Goal: Information Seeking & Learning: Learn about a topic

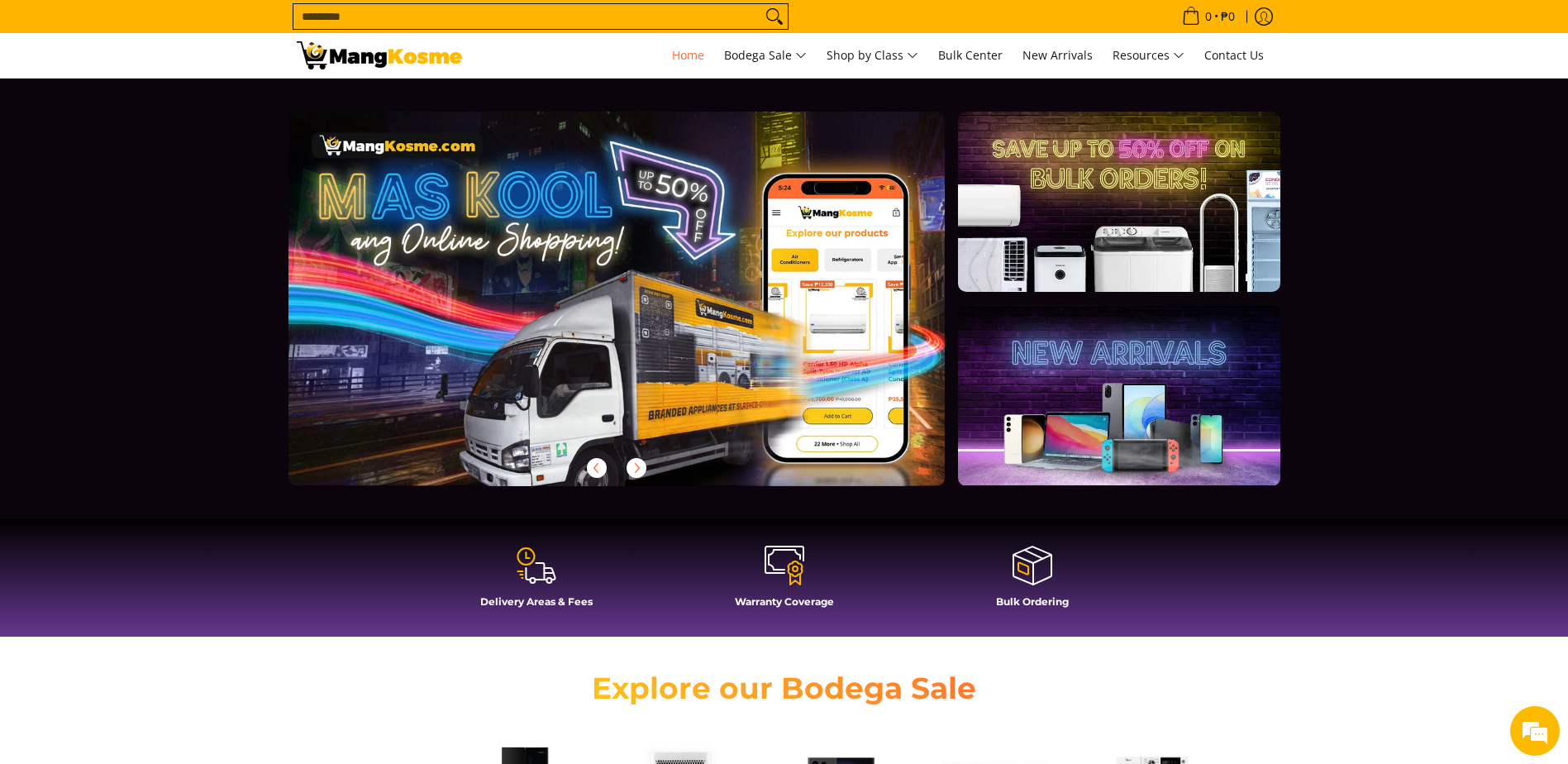
click at [448, 23] on input "Search..." at bounding box center [527, 16] width 467 height 25
type input "****"
click at [761, 4] on button "Search" at bounding box center [775, 16] width 27 height 25
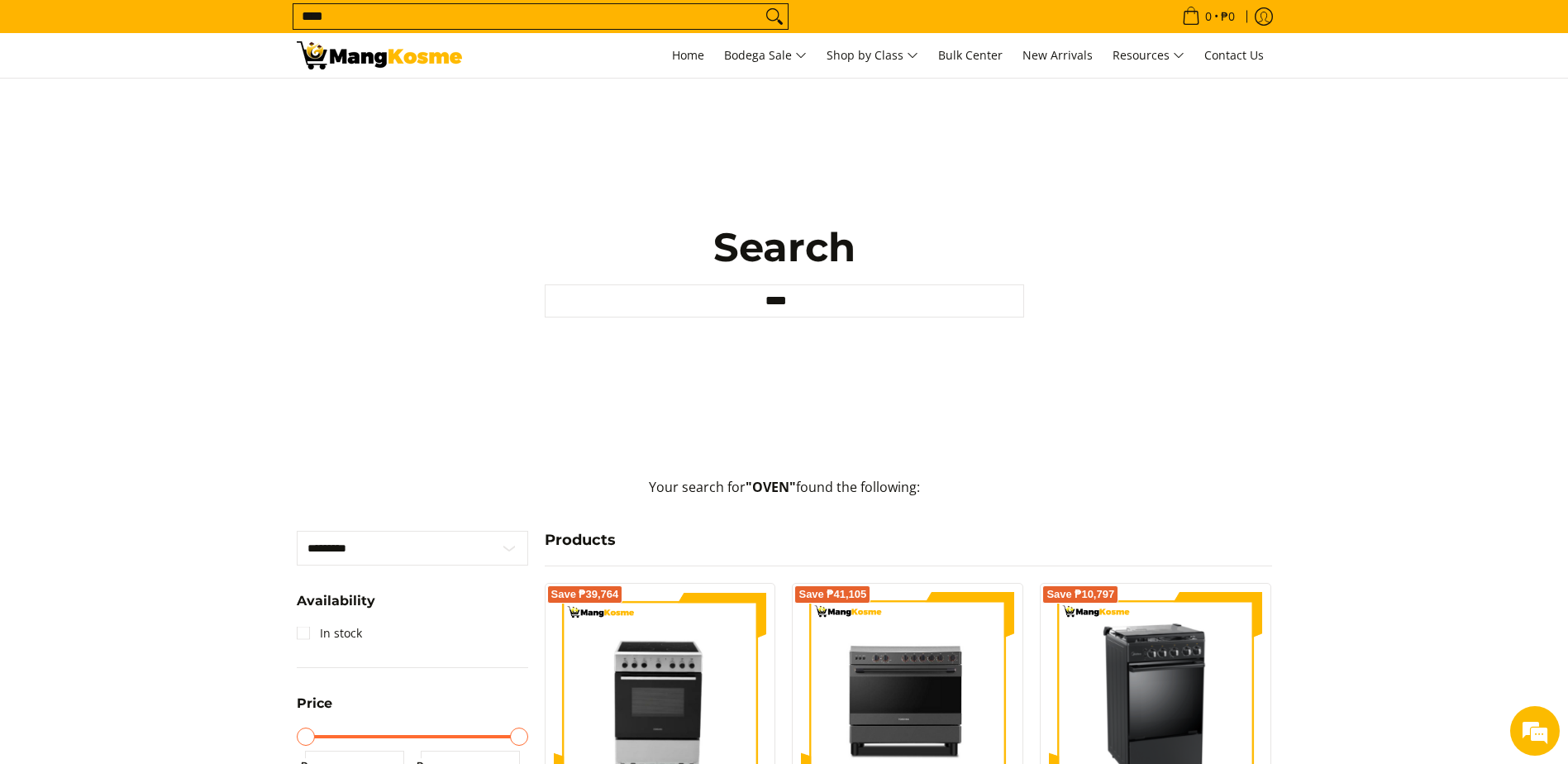
click at [742, 16] on input "****" at bounding box center [527, 16] width 467 height 25
click at [693, 48] on span "Home" at bounding box center [688, 55] width 32 height 16
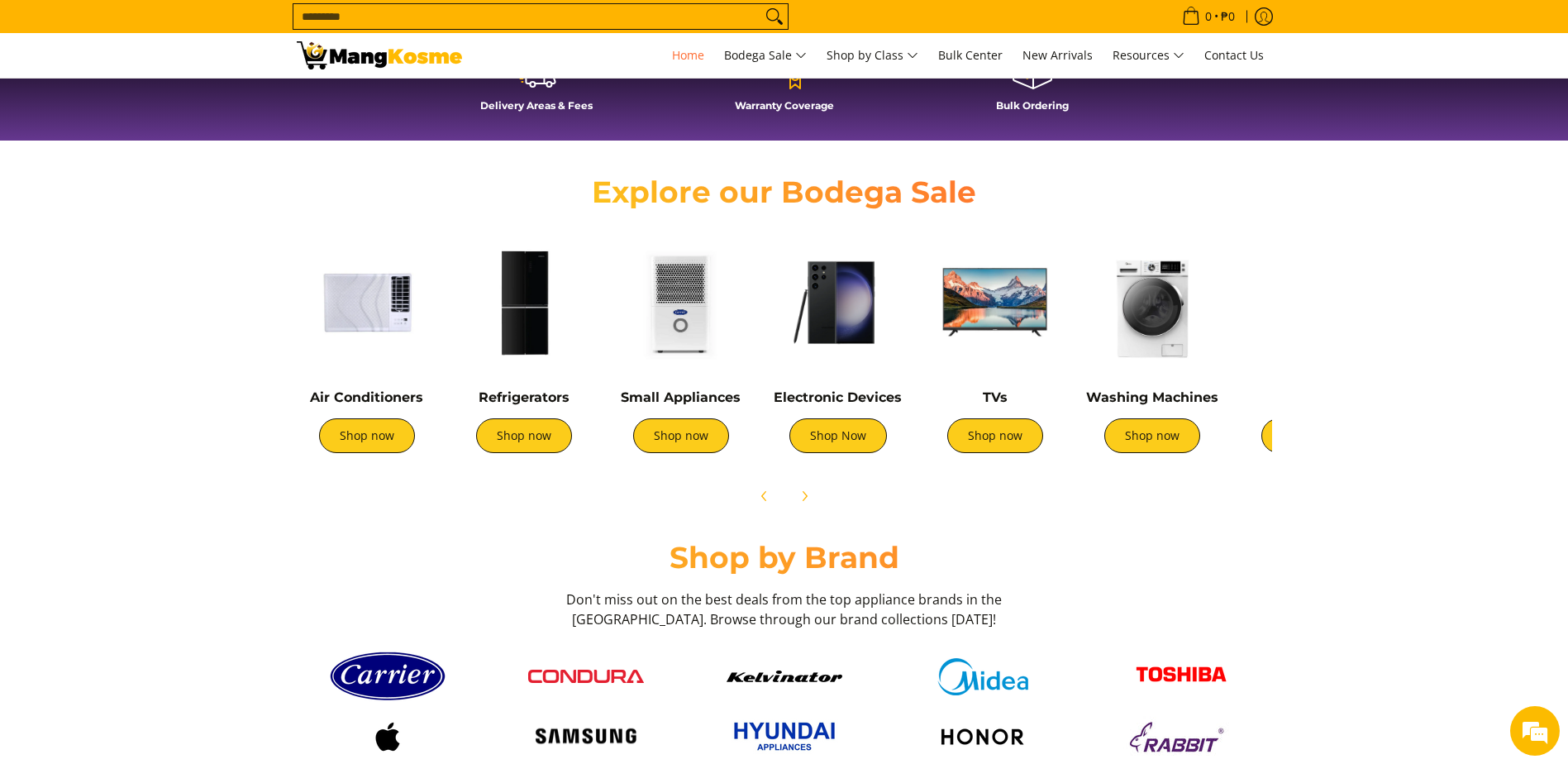
click at [987, 305] on img at bounding box center [995, 302] width 140 height 140
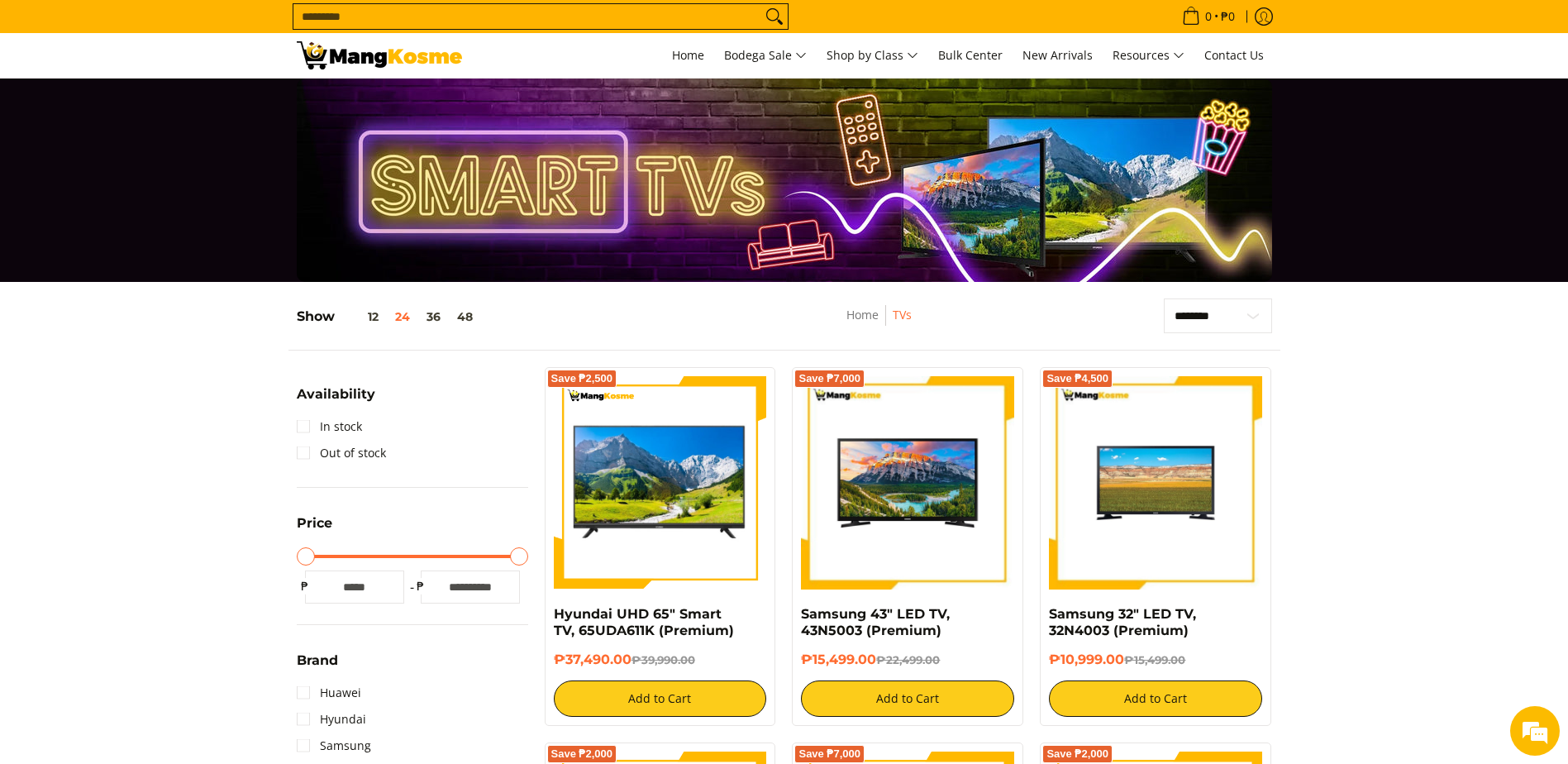
click at [407, 58] on img at bounding box center [379, 56] width 165 height 28
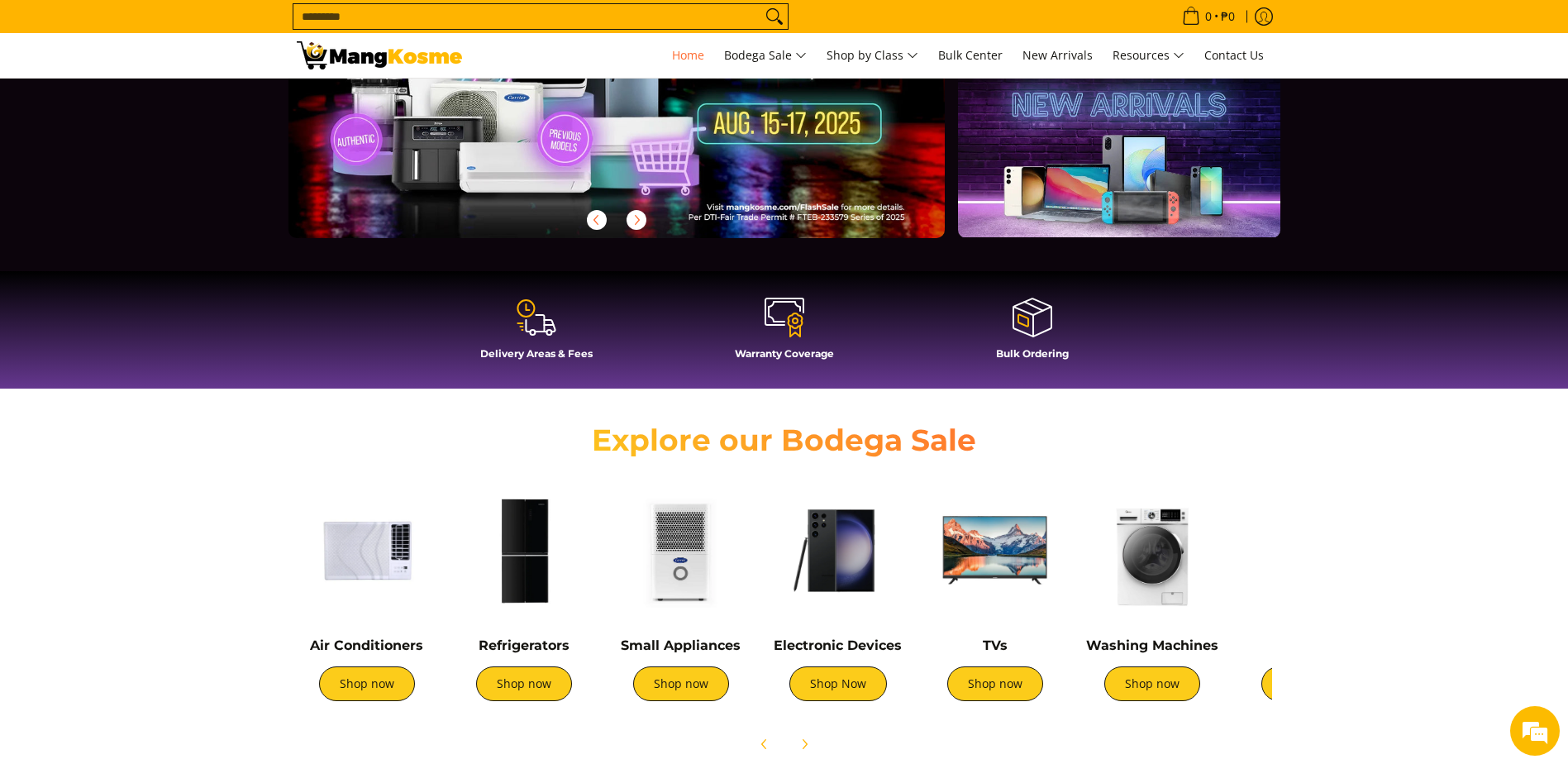
click at [1131, 552] on img at bounding box center [1152, 551] width 140 height 140
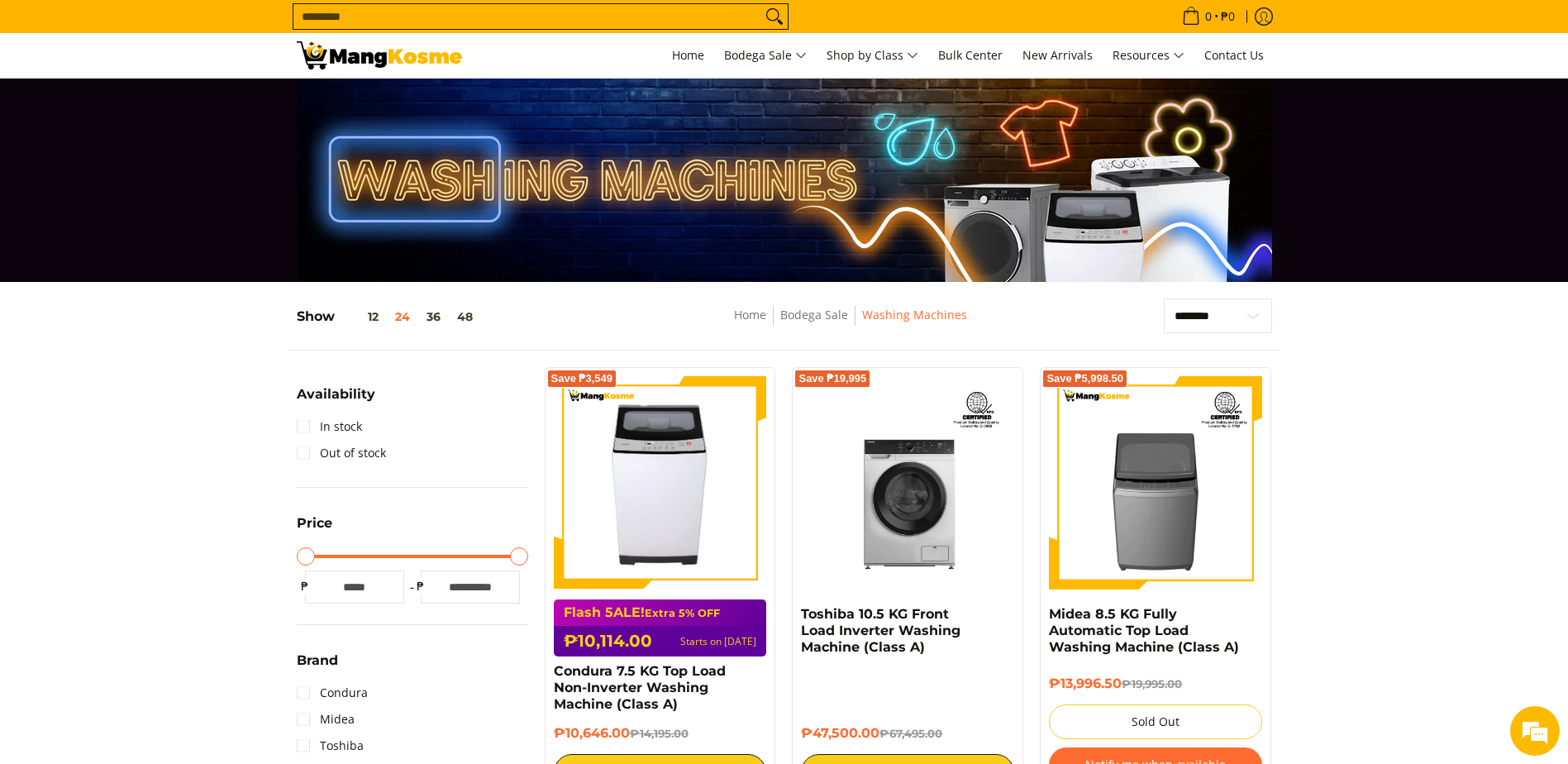
click at [440, 66] on img at bounding box center [379, 56] width 165 height 28
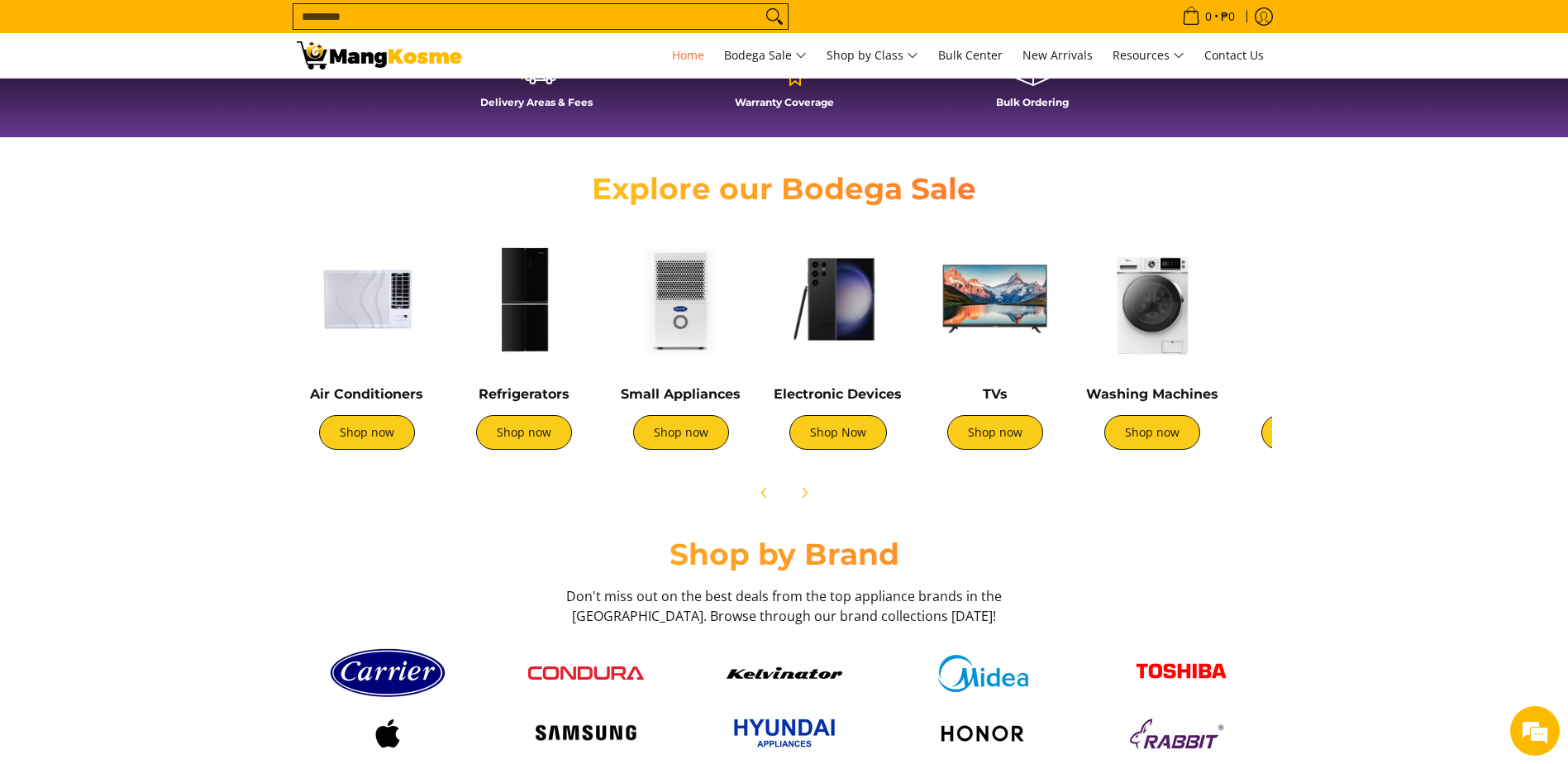
scroll to position [661, 0]
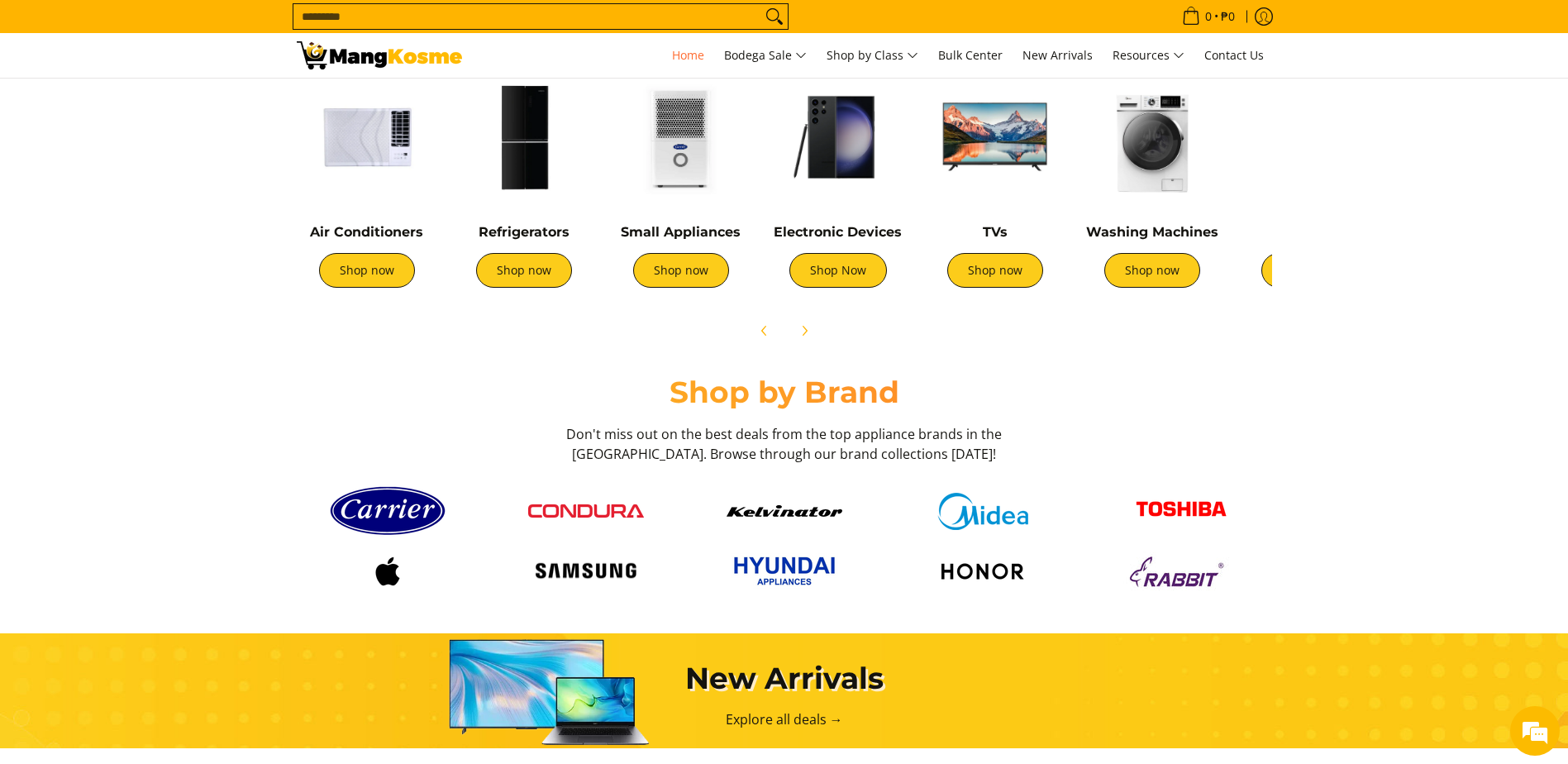
click at [532, 138] on img at bounding box center [524, 137] width 140 height 140
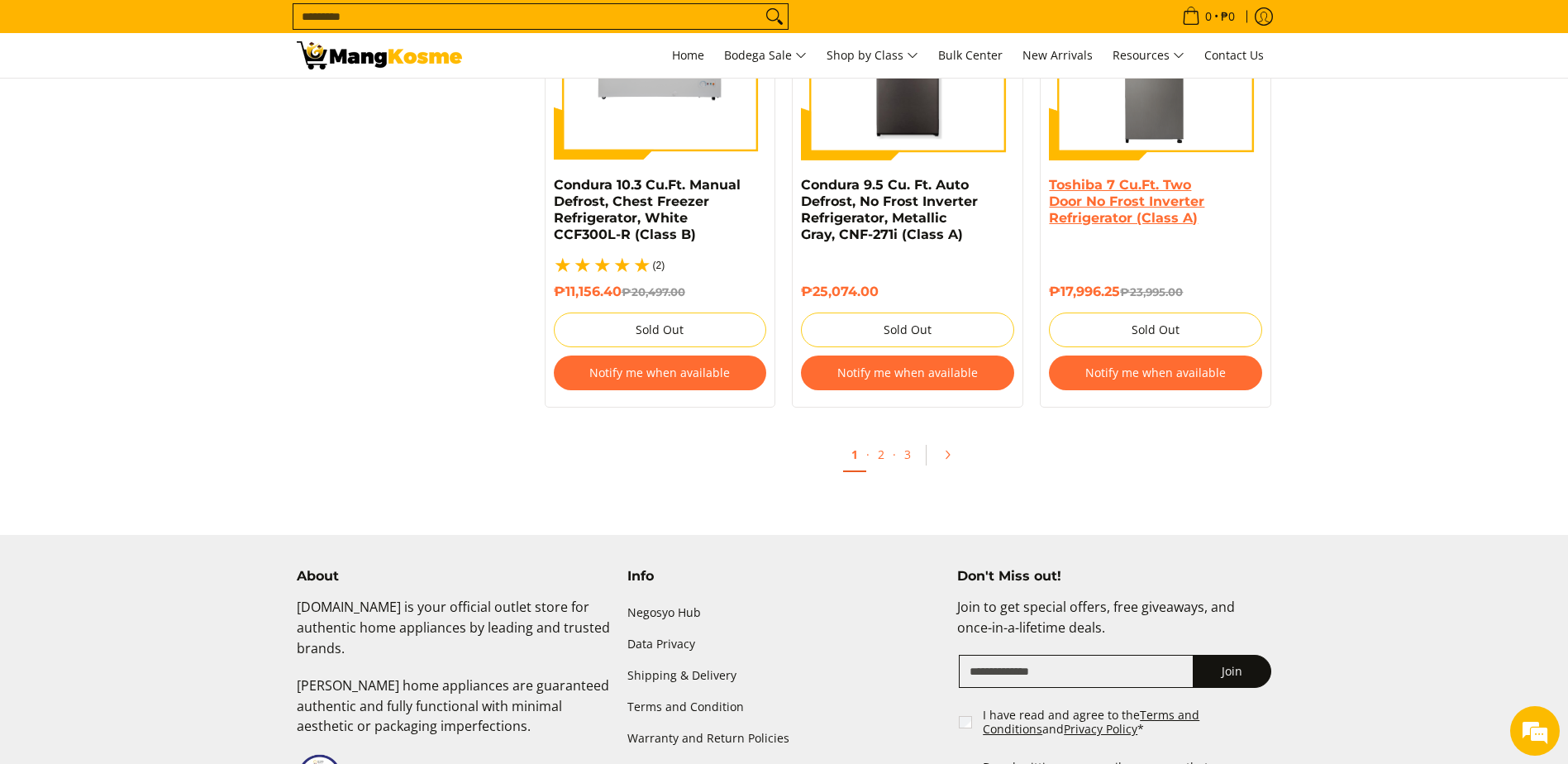
scroll to position [3657, 0]
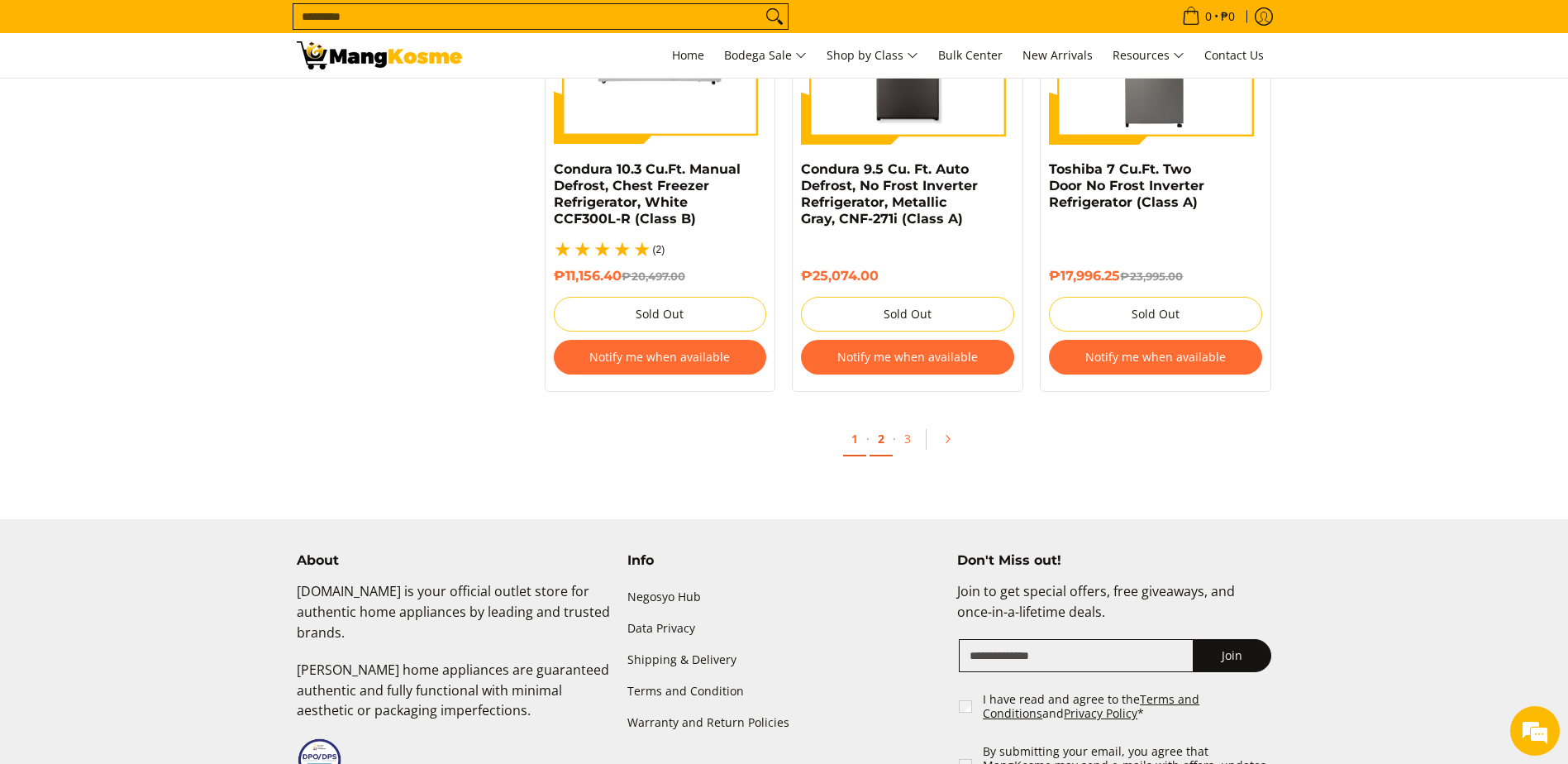
click at [887, 427] on link "2" at bounding box center [881, 440] width 23 height 34
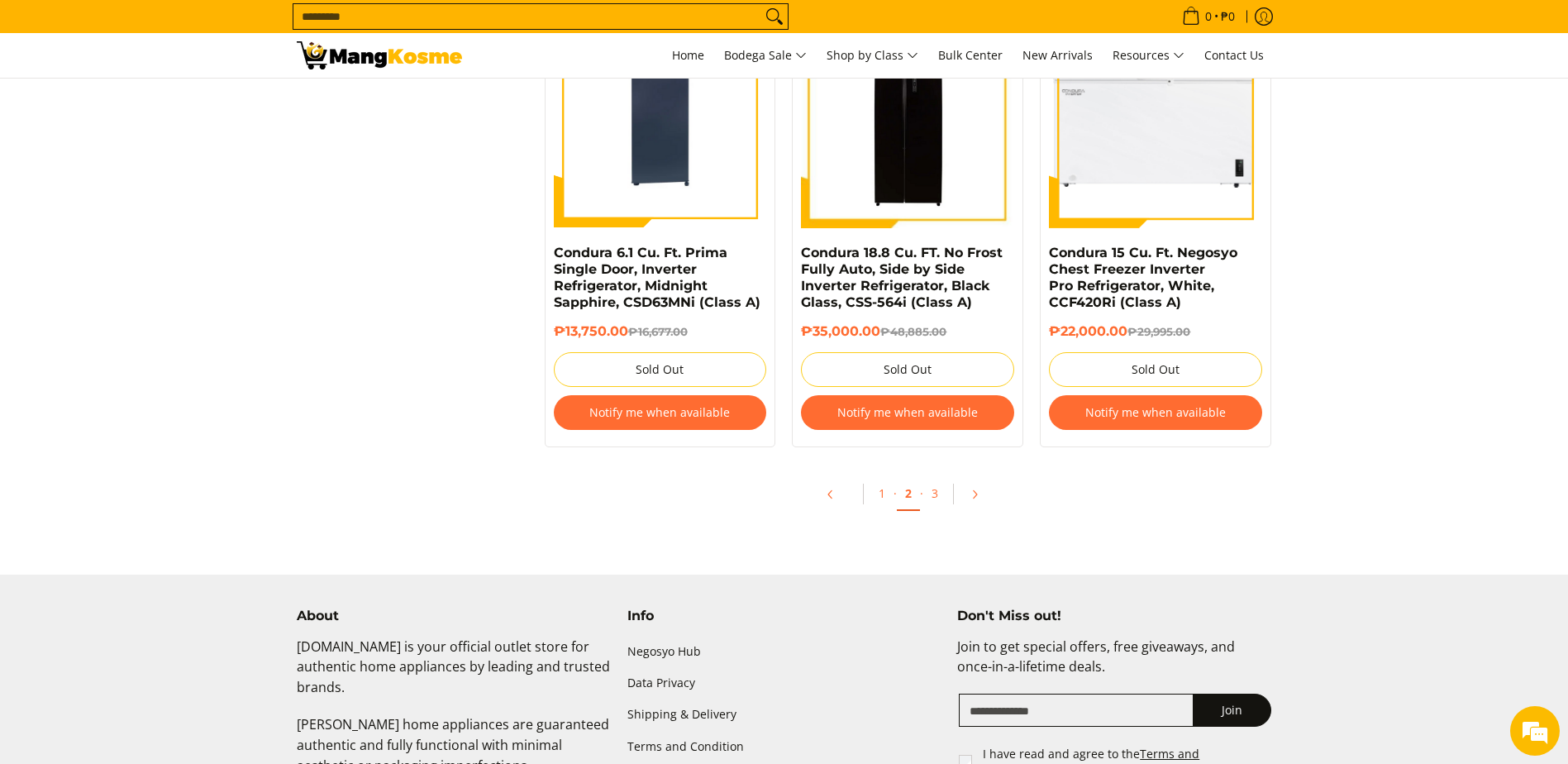
scroll to position [3554, 0]
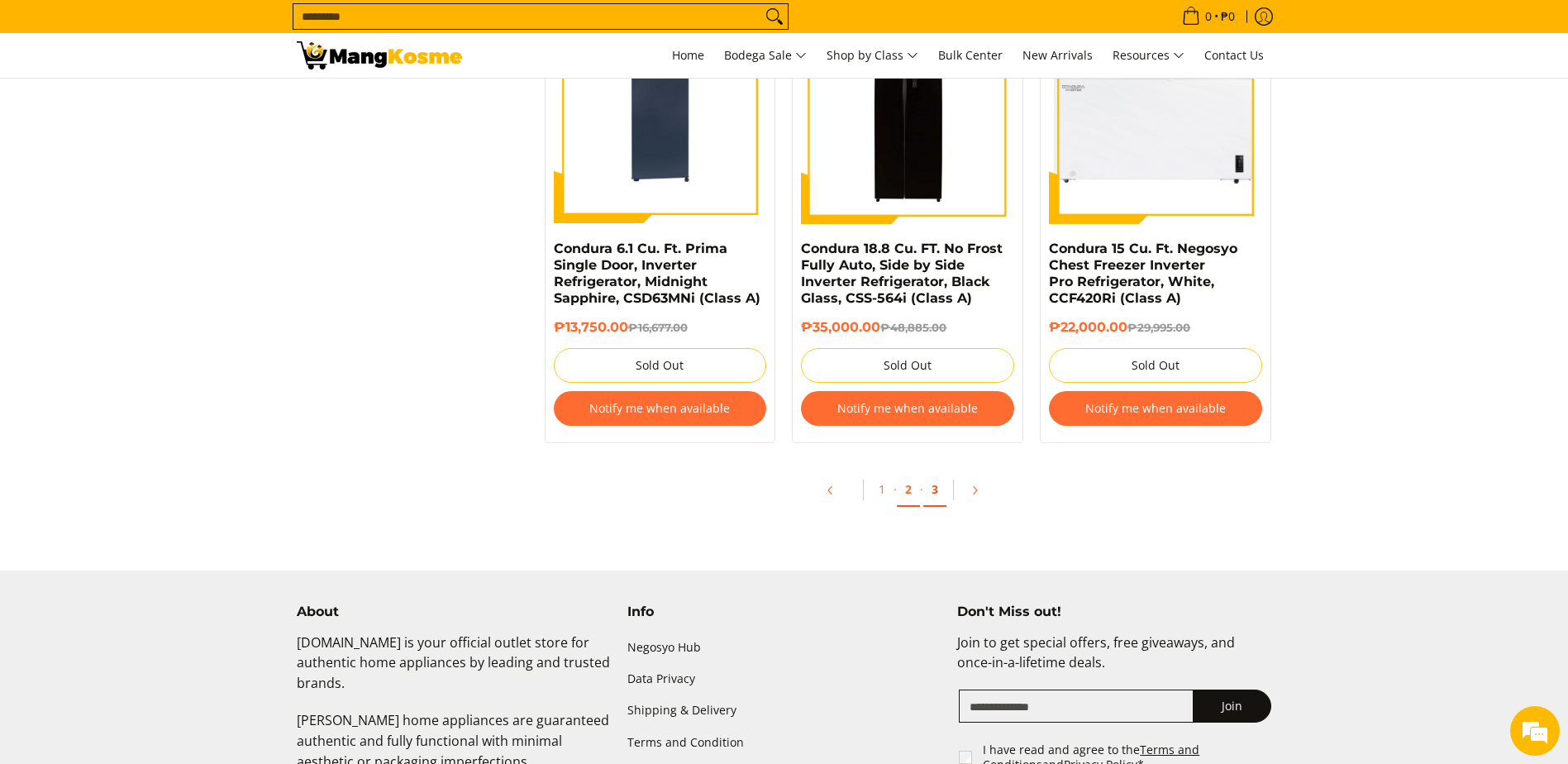
click at [938, 490] on link "3" at bounding box center [935, 490] width 23 height 34
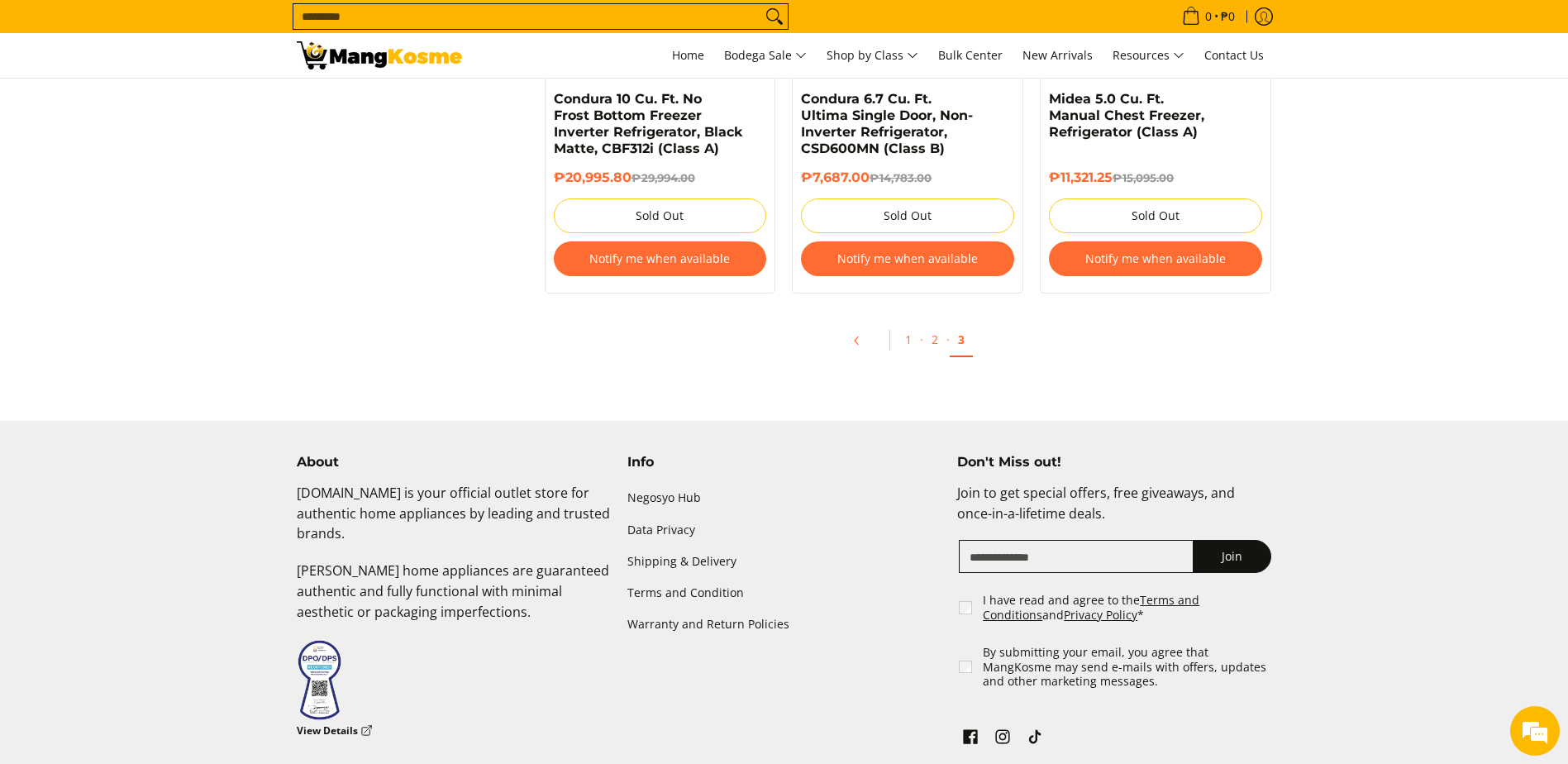
scroll to position [1551, 0]
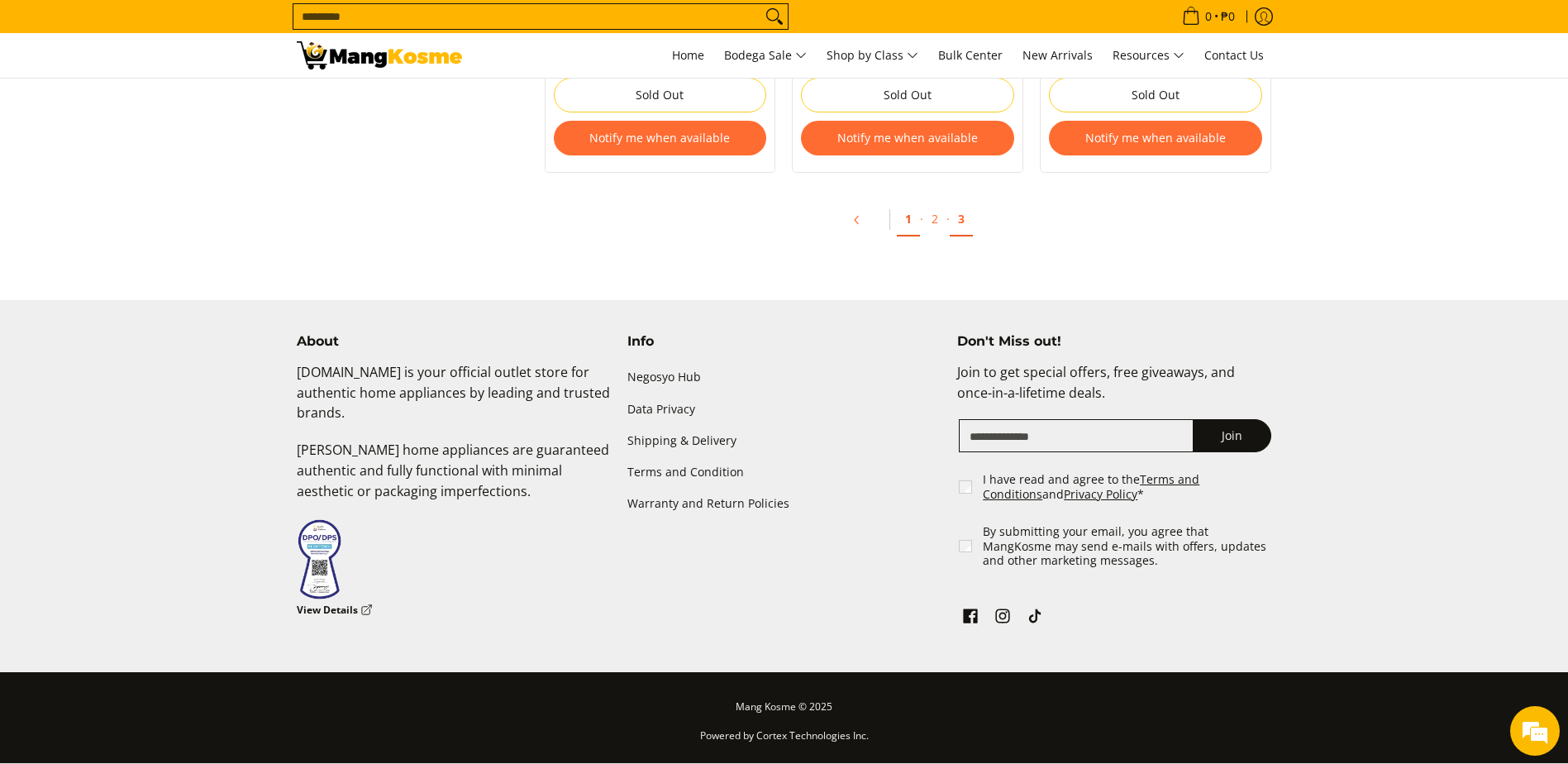
click at [913, 217] on link "1" at bounding box center [908, 220] width 23 height 34
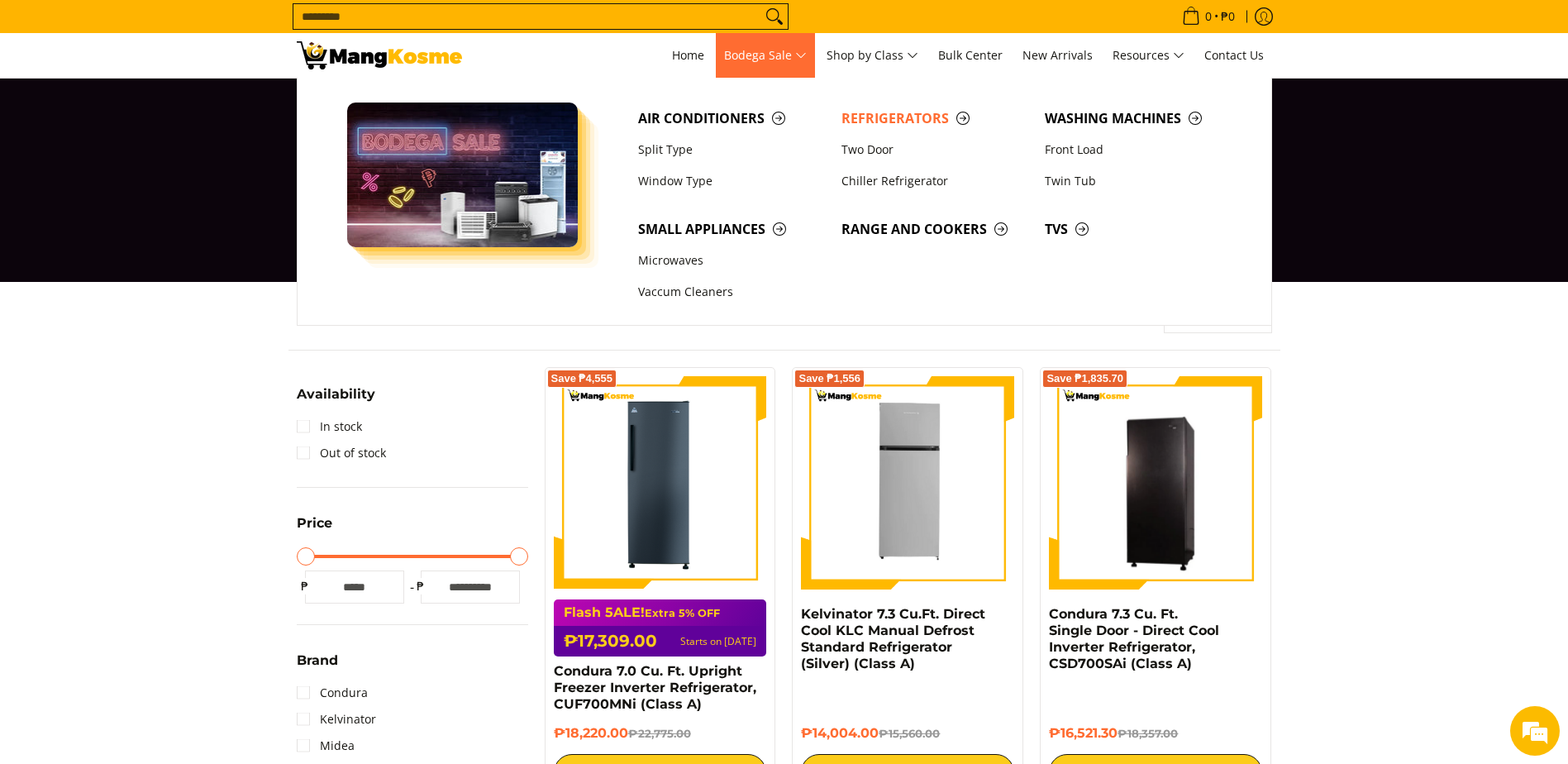
click at [738, 53] on span "Bodega Sale" at bounding box center [765, 56] width 82 height 21
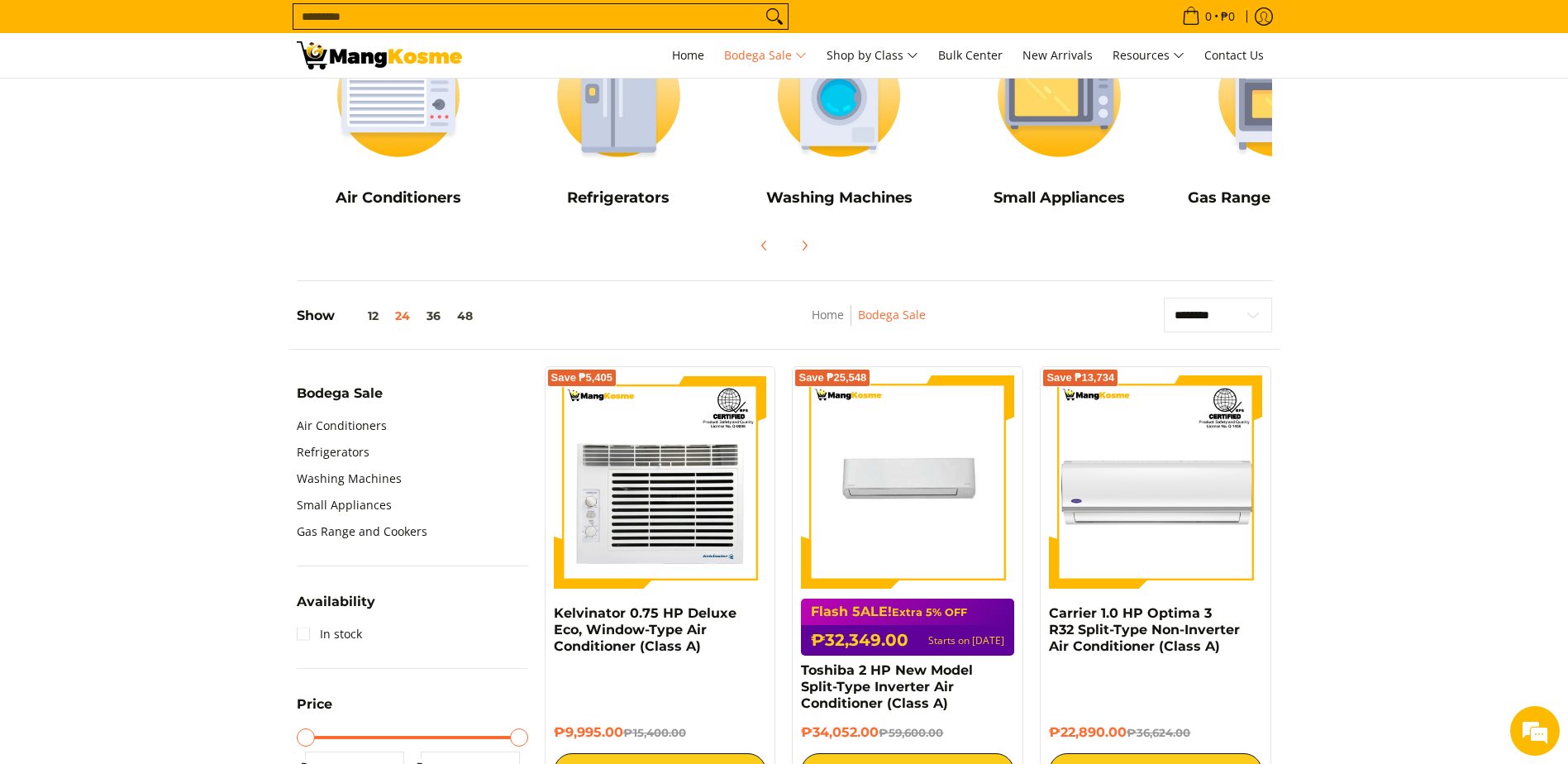
scroll to position [331, 0]
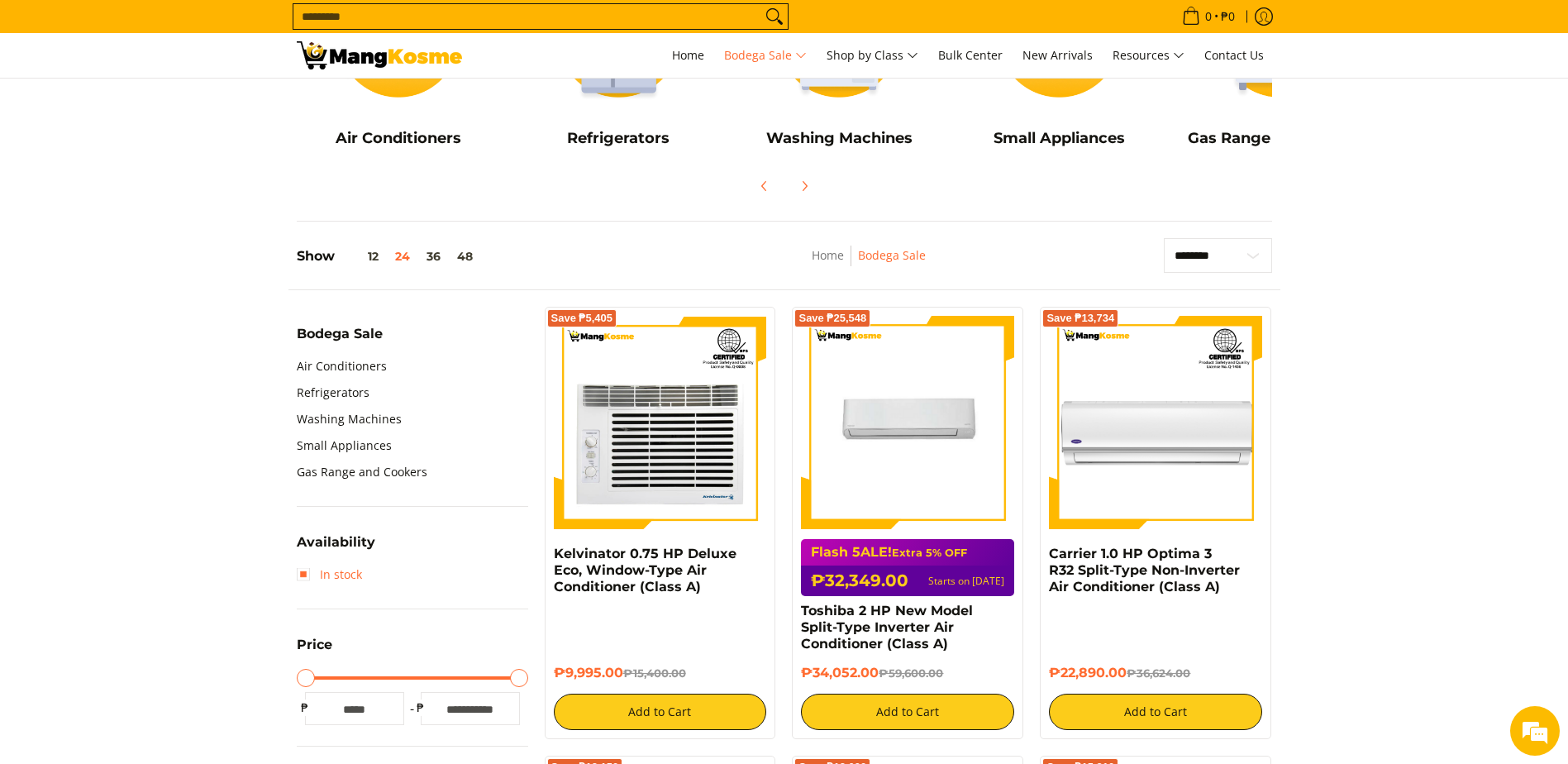
click at [306, 573] on link "In stock" at bounding box center [329, 574] width 65 height 27
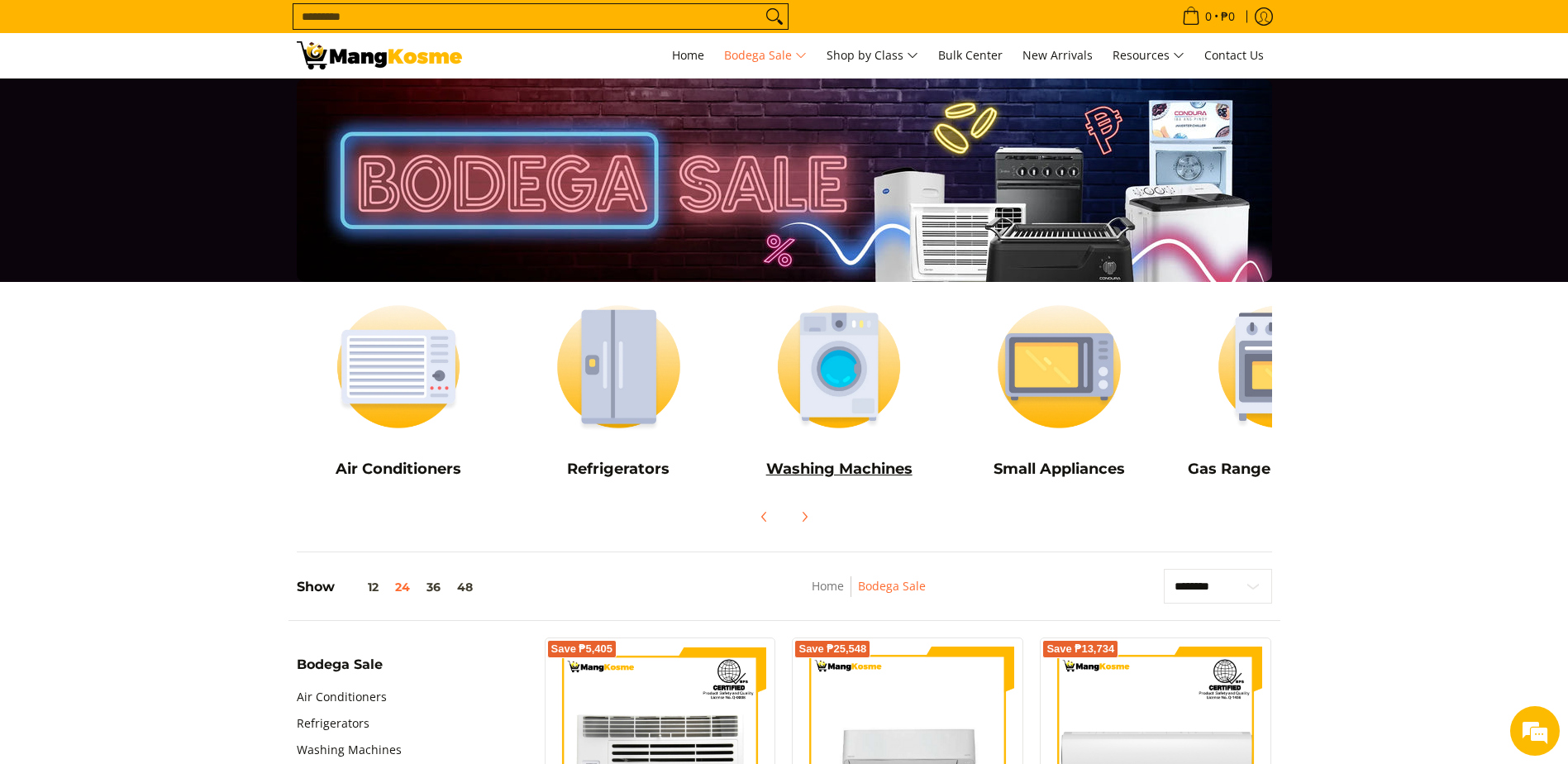
click at [845, 392] on img at bounding box center [839, 366] width 204 height 153
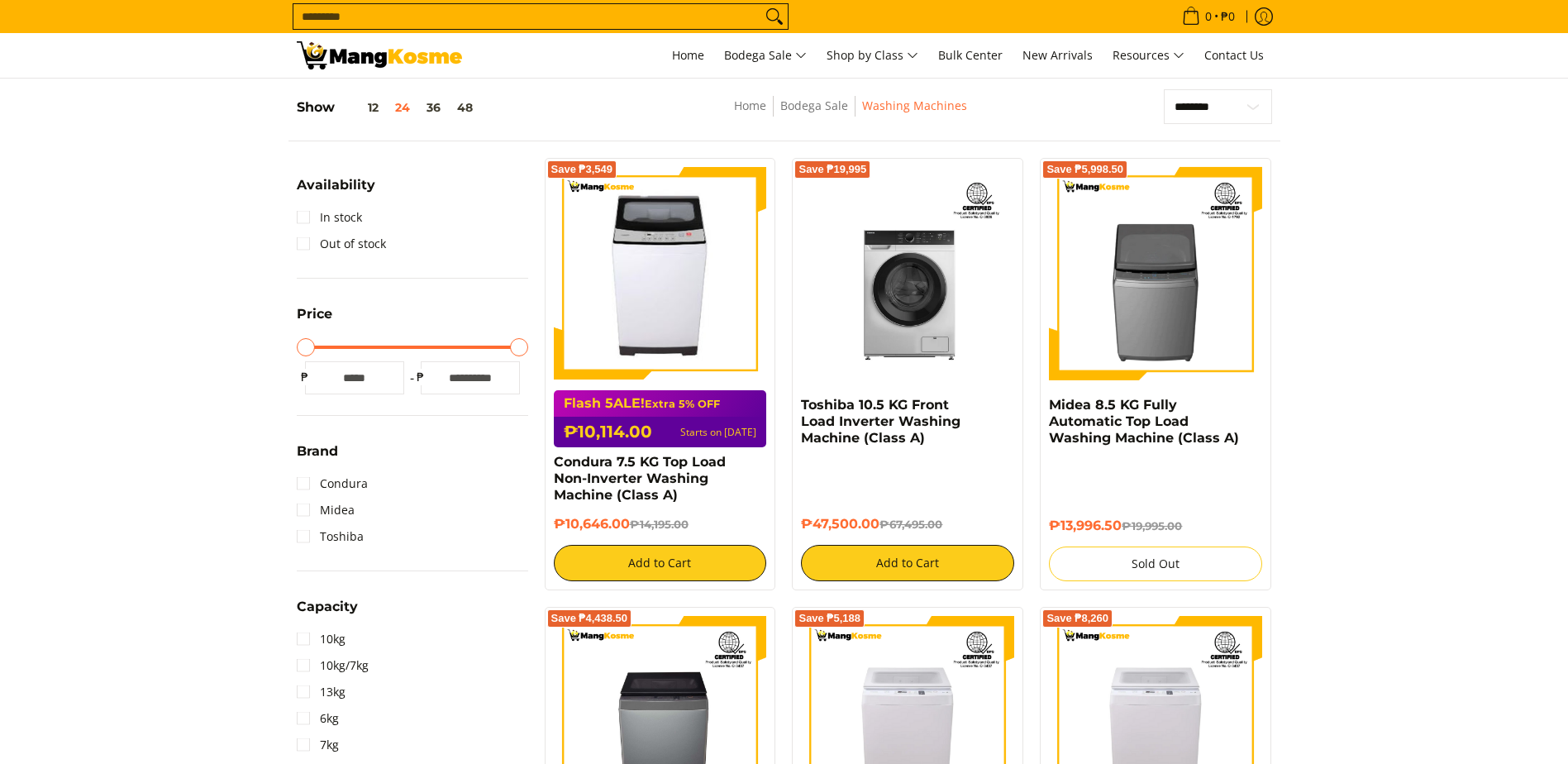
scroll to position [248, 0]
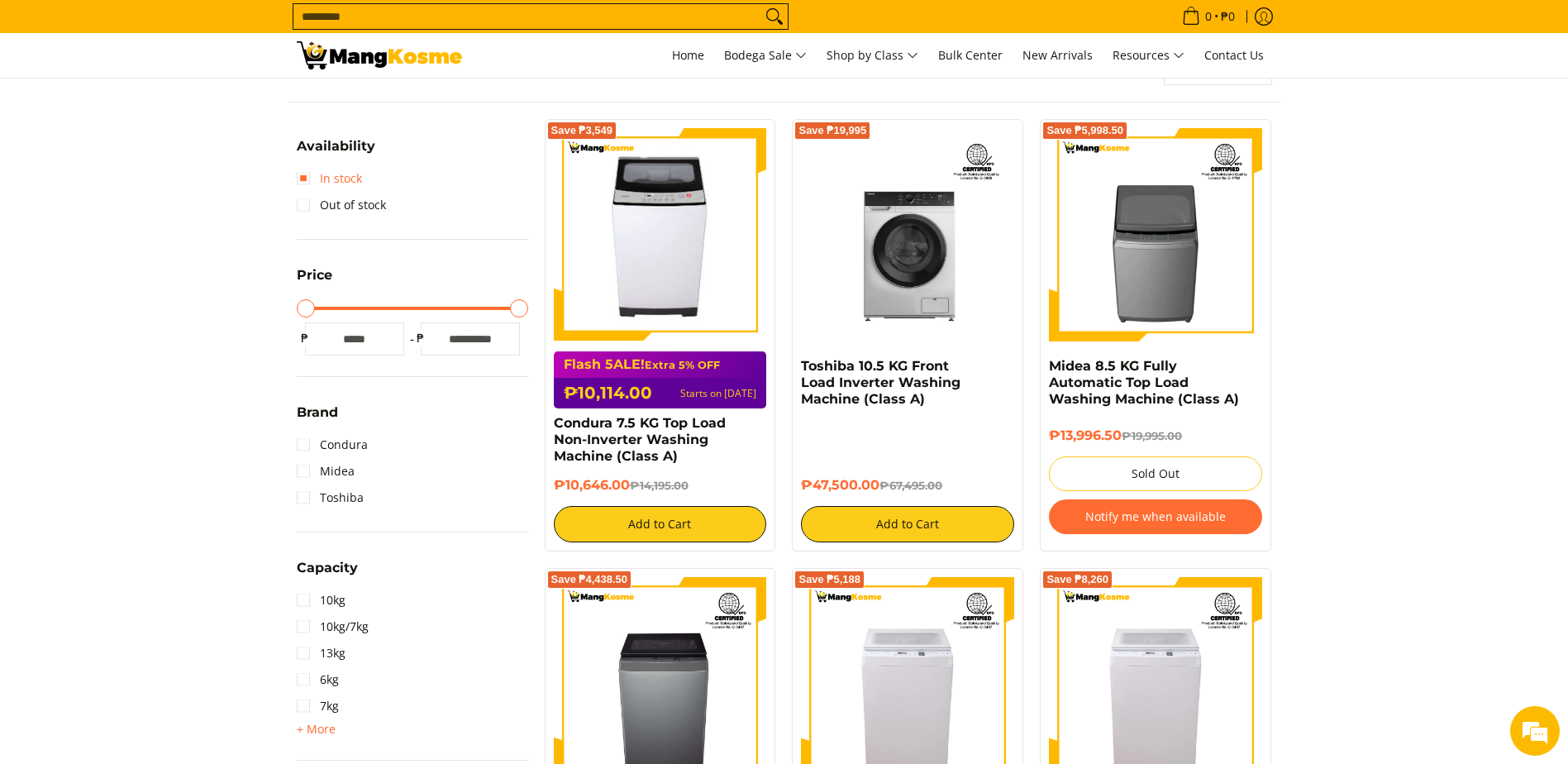
click at [309, 179] on link "In stock" at bounding box center [329, 178] width 65 height 27
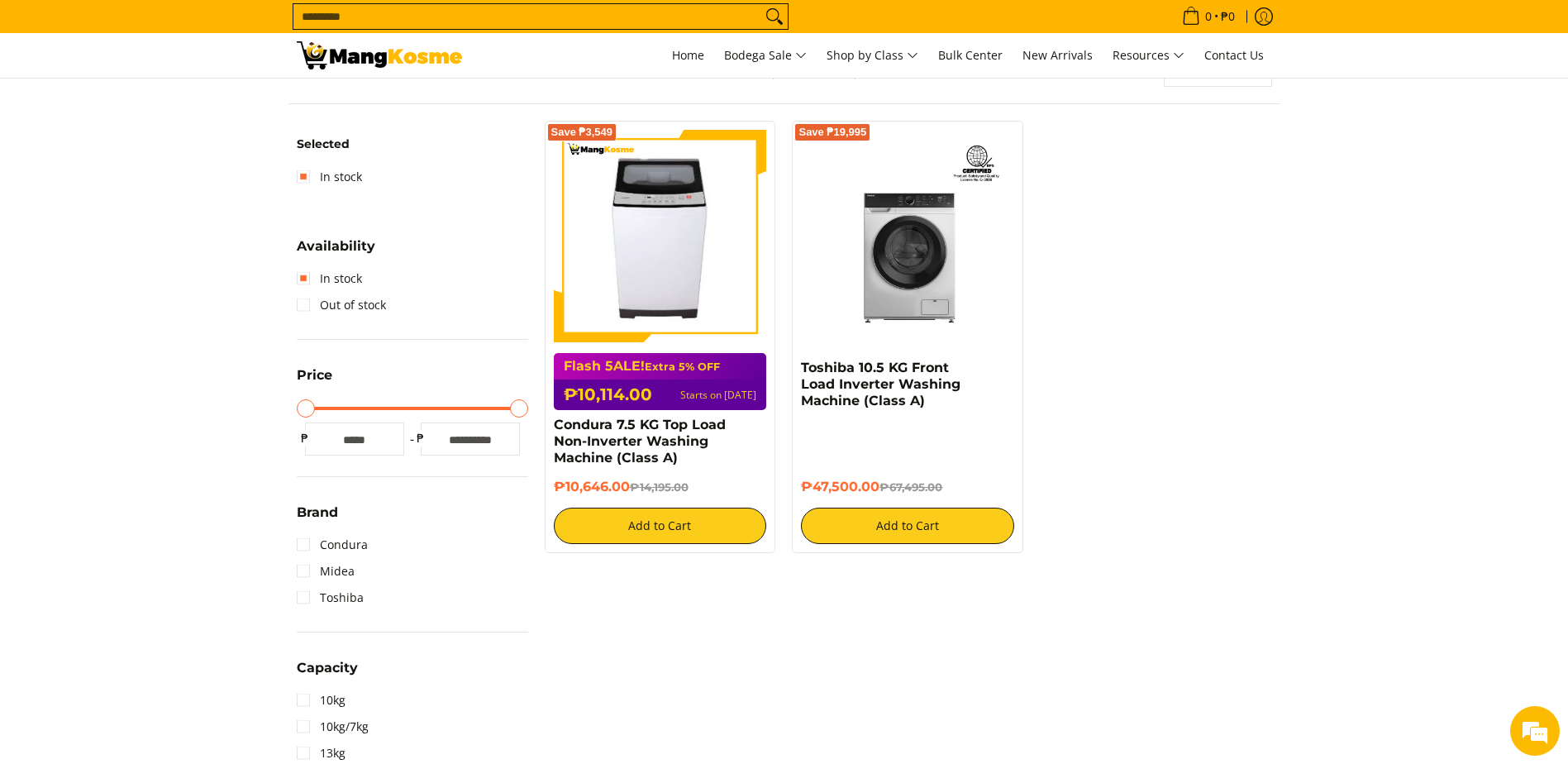
scroll to position [220, 0]
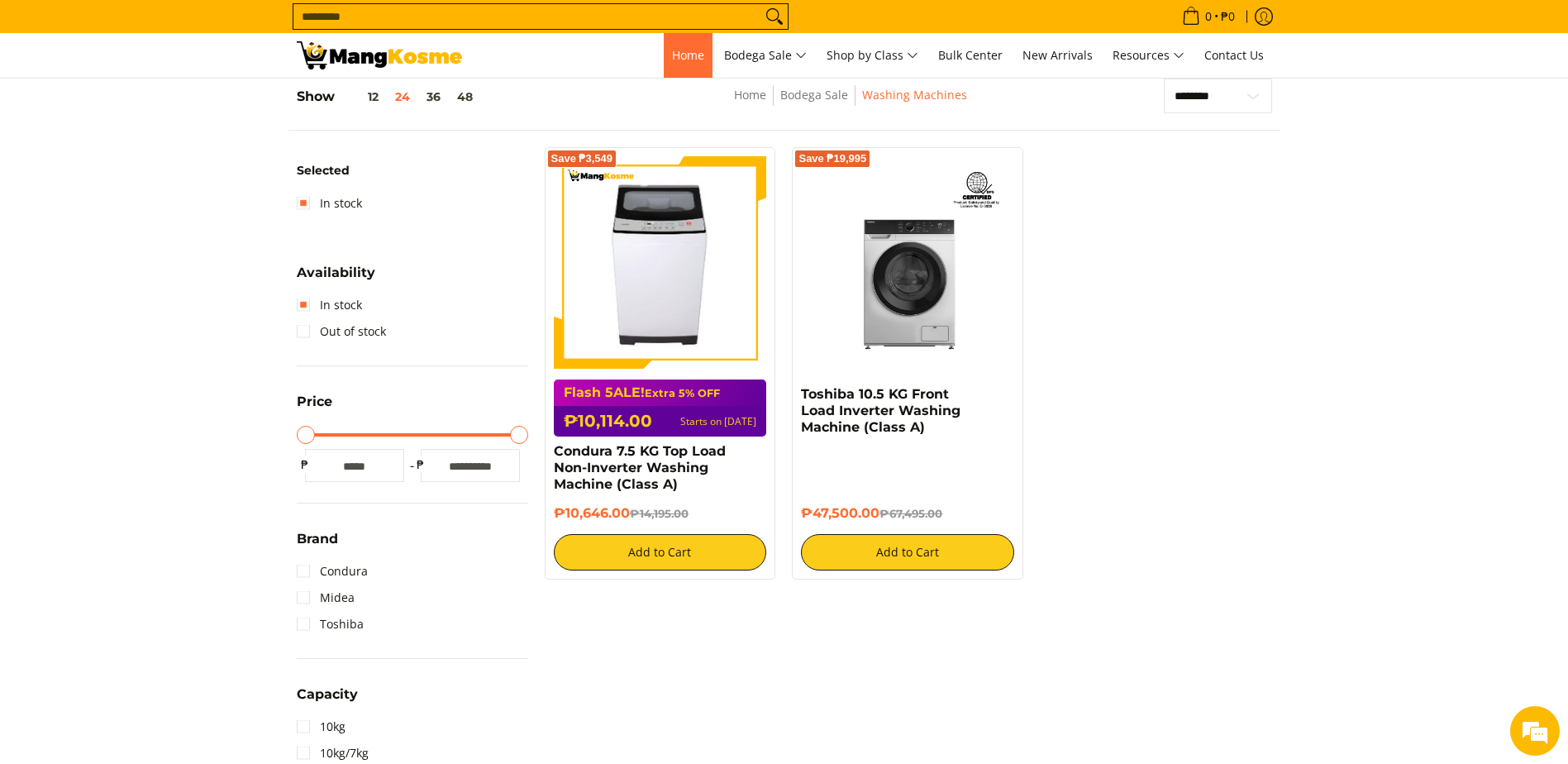
click at [673, 60] on span "Home" at bounding box center [688, 55] width 32 height 16
